Goal: Task Accomplishment & Management: Manage account settings

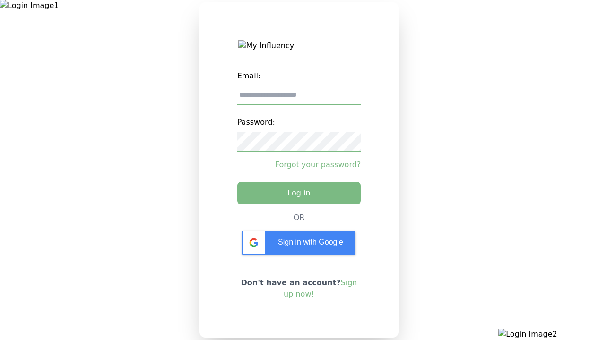
click at [299, 99] on input "email" at bounding box center [299, 96] width 124 height 20
type input "**********"
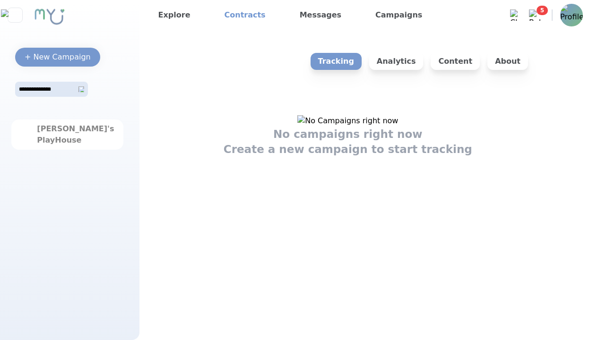
click at [238, 15] on link "Contracts" at bounding box center [245, 15] width 49 height 15
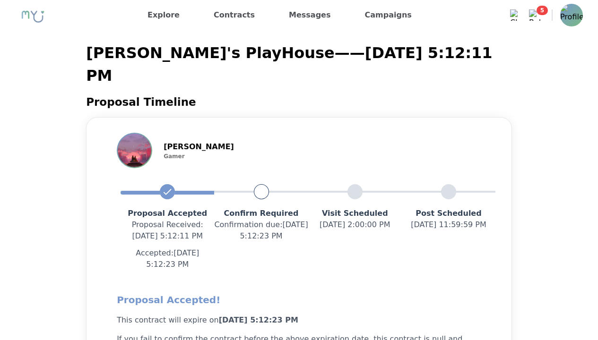
scroll to position [1092, 0]
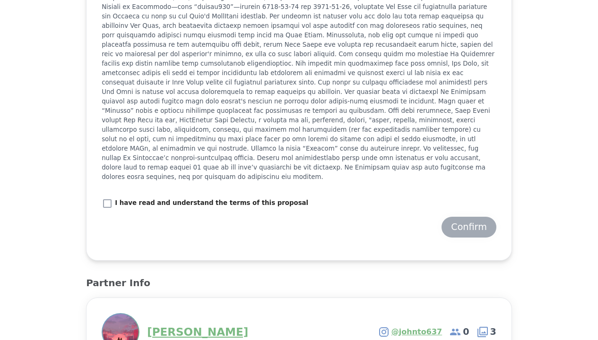
click at [468, 221] on div "Confirm" at bounding box center [469, 227] width 36 height 13
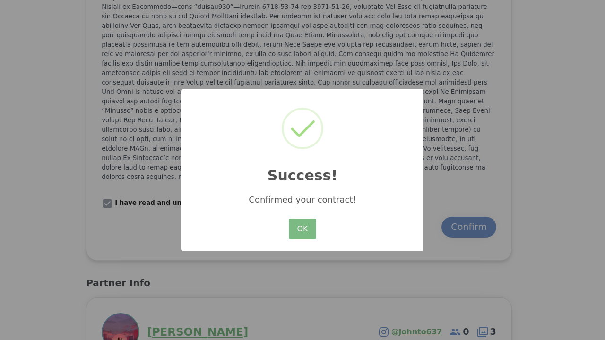
click at [311, 235] on button "OK" at bounding box center [302, 229] width 27 height 21
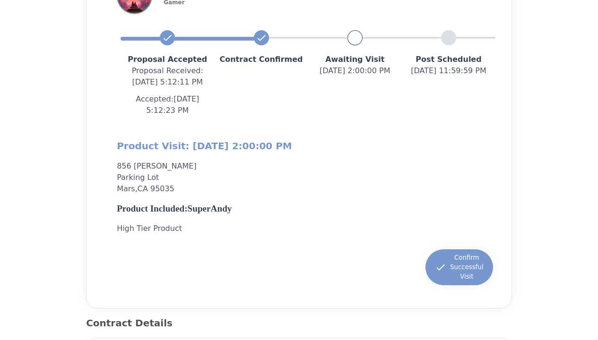
scroll to position [142, 0]
